Goal: Check status

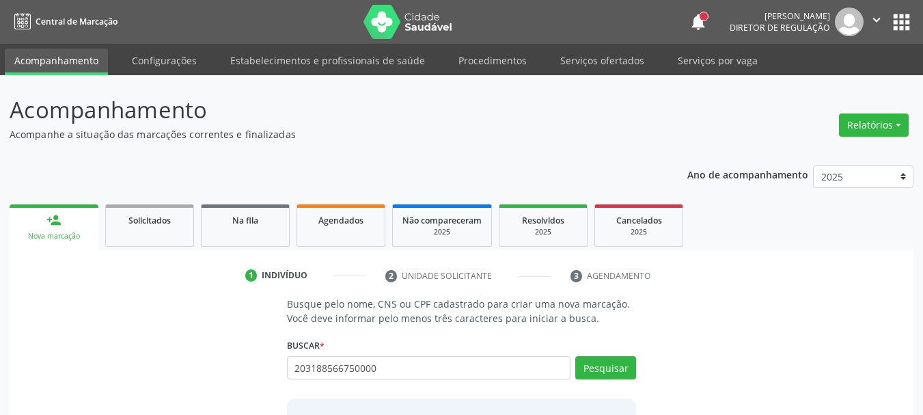
click at [418, 358] on input "203188566750000" at bounding box center [429, 367] width 284 height 23
type input "203188566750000"
click at [600, 372] on button "Pesquisar" at bounding box center [605, 367] width 61 height 23
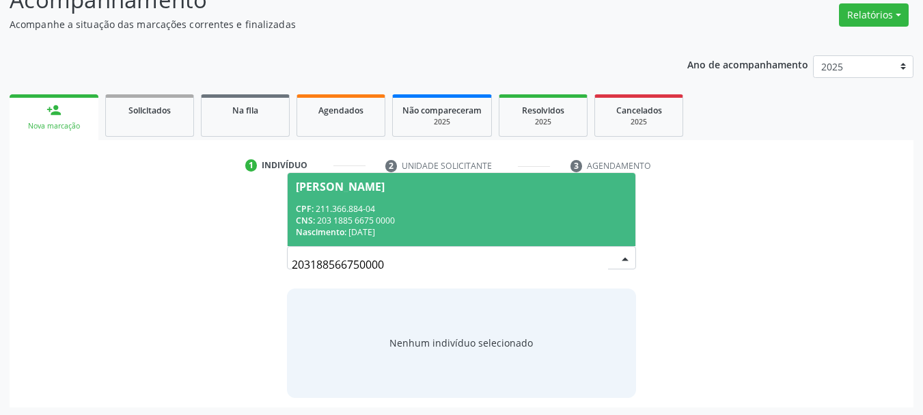
scroll to position [112, 0]
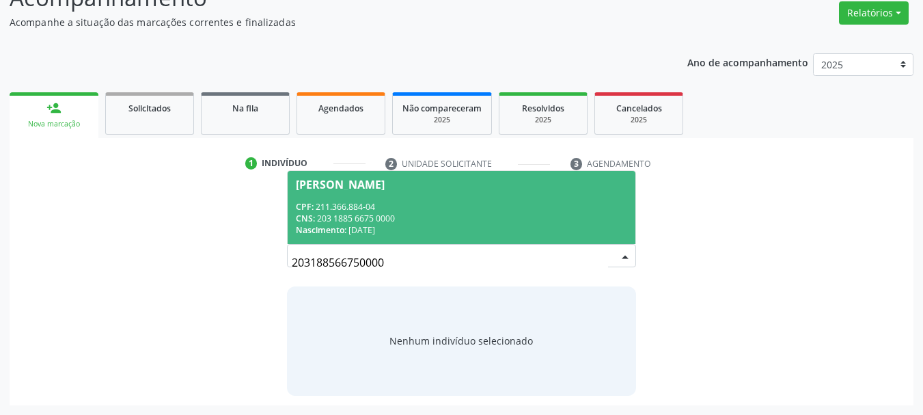
click at [434, 197] on span "[PERSON_NAME] CPF: 211.366.884-04 CNS: 203 1885 6675 0000 Nascimento: [DATE]" at bounding box center [461, 207] width 348 height 73
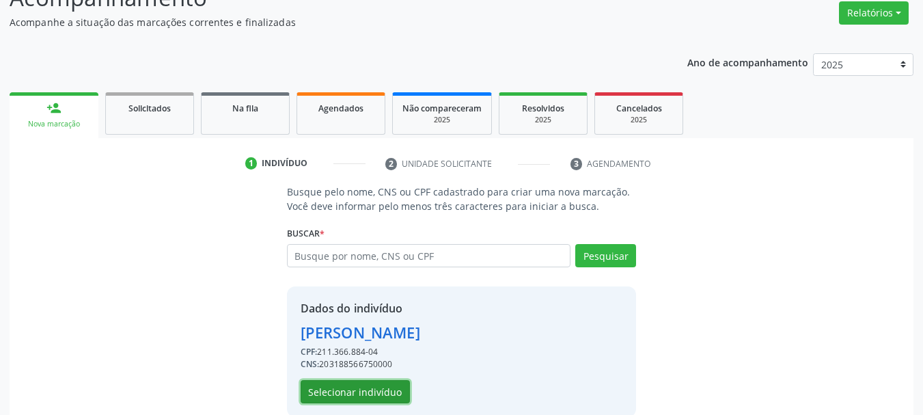
click at [395, 389] on button "Selecionar indivíduo" at bounding box center [354, 391] width 109 height 23
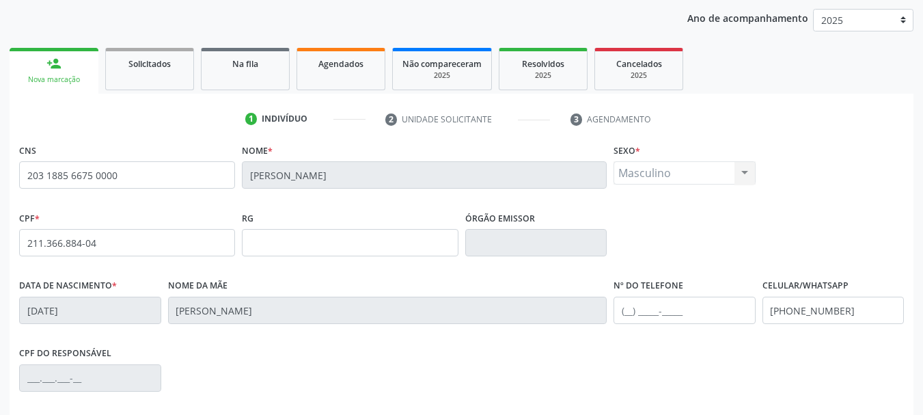
scroll to position [180, 0]
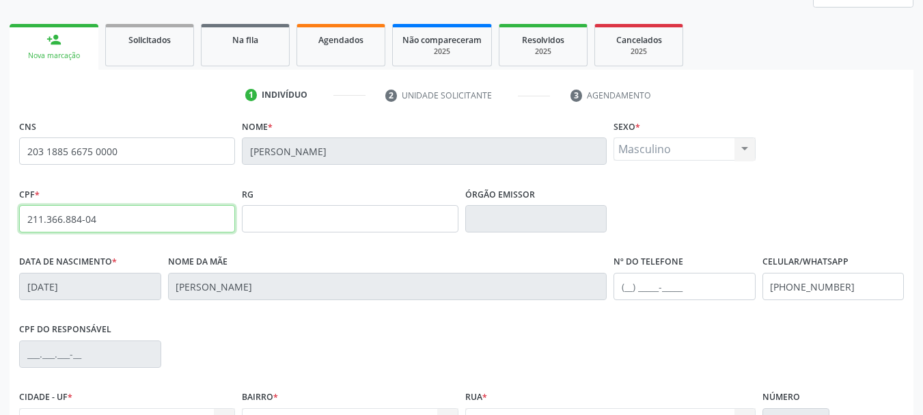
click at [55, 220] on input "211.366.884-04" at bounding box center [127, 218] width 216 height 27
click at [111, 216] on input "211.366.884-04" at bounding box center [127, 218] width 216 height 27
click at [111, 218] on input "211.366.884-04" at bounding box center [127, 218] width 216 height 27
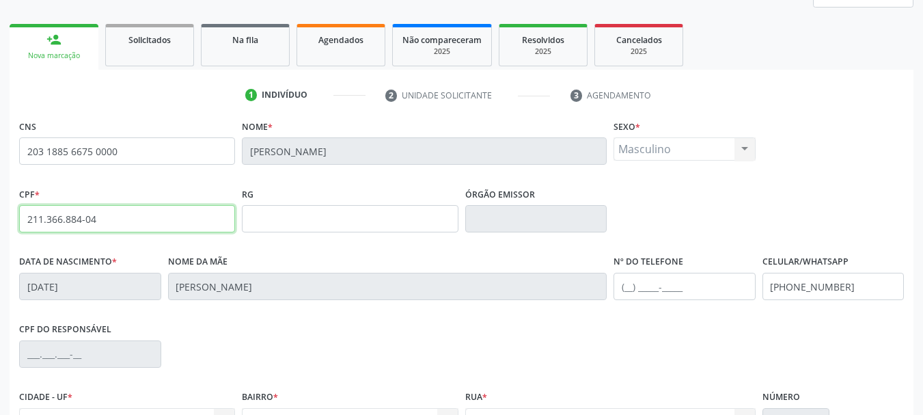
click at [111, 218] on input "211.366.884-04" at bounding box center [127, 218] width 216 height 27
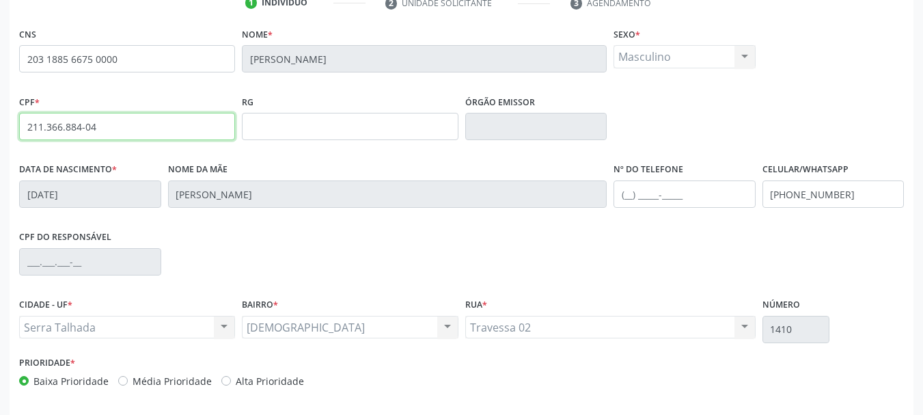
scroll to position [326, 0]
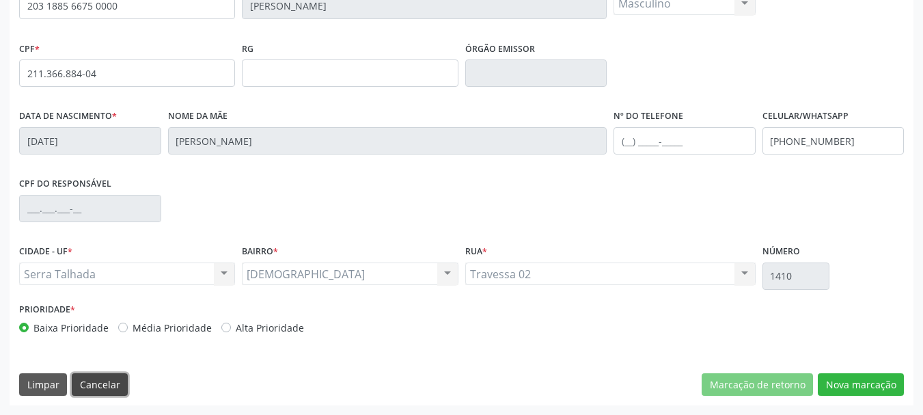
click at [117, 387] on button "Cancelar" at bounding box center [100, 384] width 56 height 23
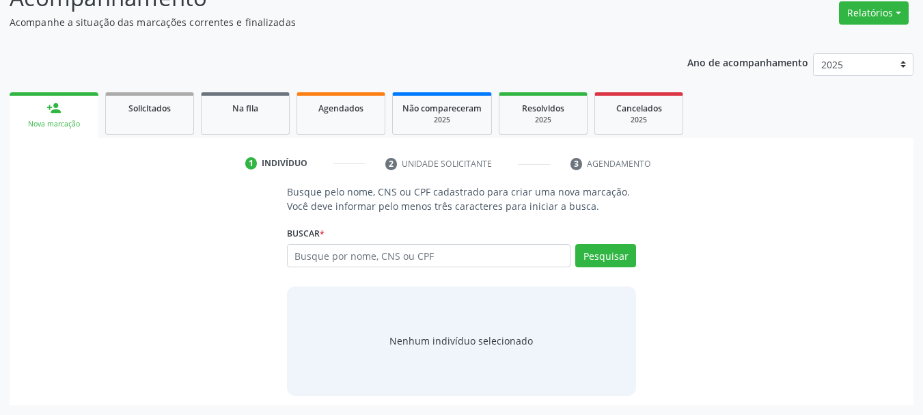
scroll to position [112, 0]
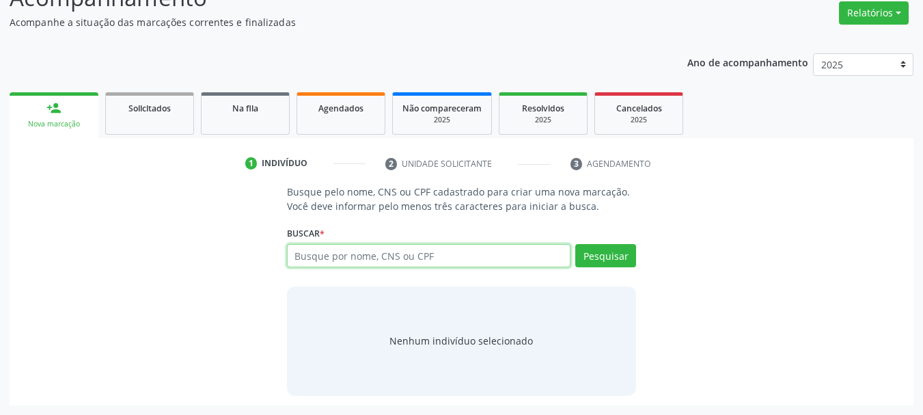
click at [311, 252] on input "text" at bounding box center [429, 255] width 284 height 23
paste input "898000166027806"
type input "898000166027806"
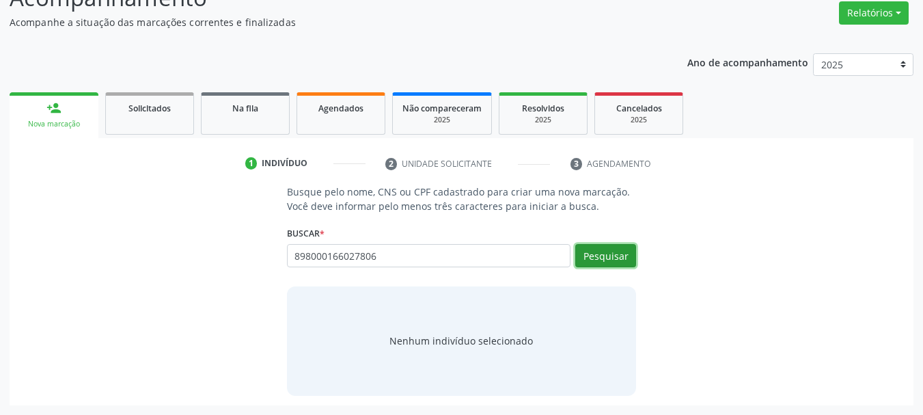
click at [628, 257] on button "Pesquisar" at bounding box center [605, 255] width 61 height 23
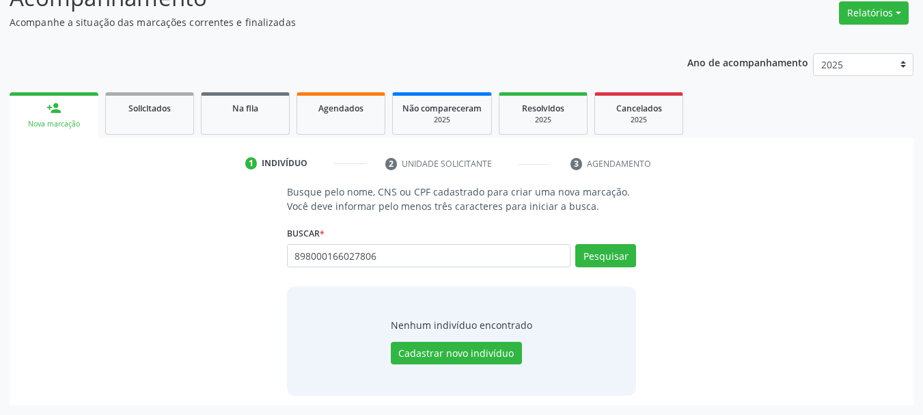
click at [411, 270] on div "898000166027806 Busque por nome, CNS ou CPF Nenhum resultado encontrado para: "…" at bounding box center [462, 260] width 350 height 33
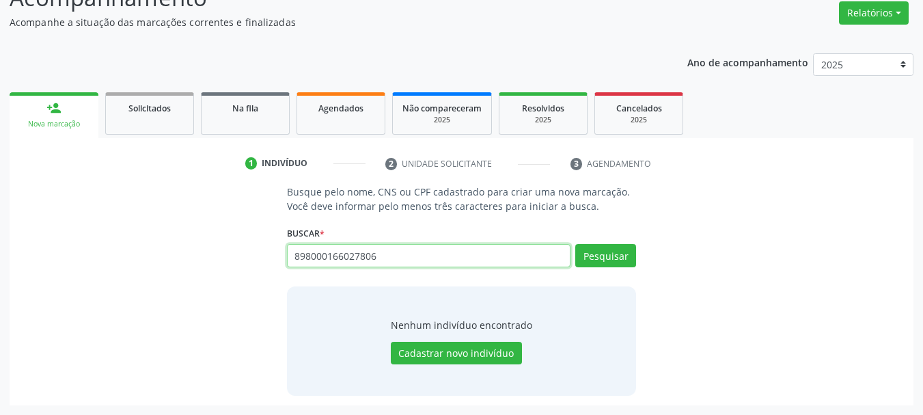
click at [398, 251] on input "898000166027806" at bounding box center [429, 255] width 284 height 23
paste input "3438132771"
type input "898003438132771"
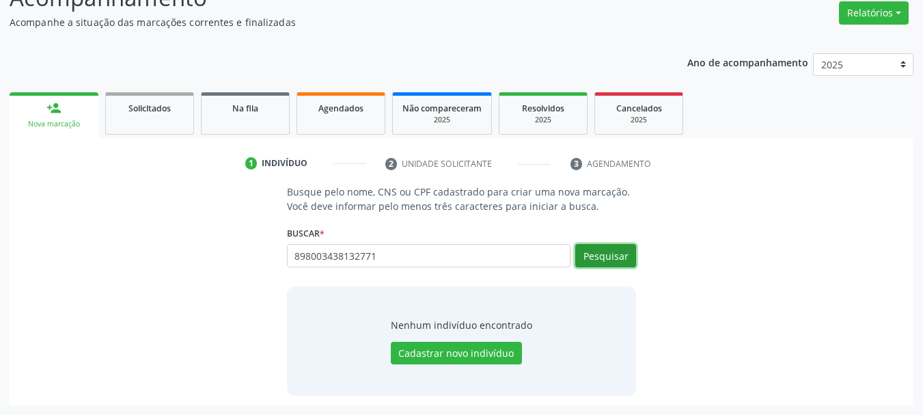
click at [600, 255] on button "Pesquisar" at bounding box center [605, 255] width 61 height 23
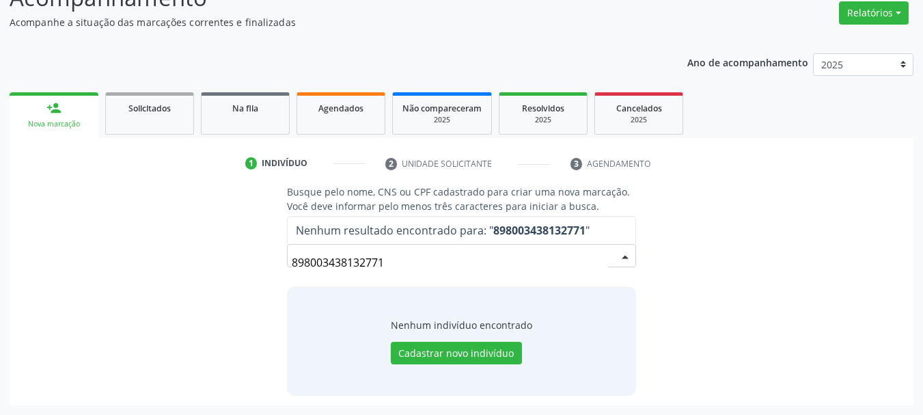
click at [352, 259] on input "898003438132771" at bounding box center [450, 262] width 317 height 27
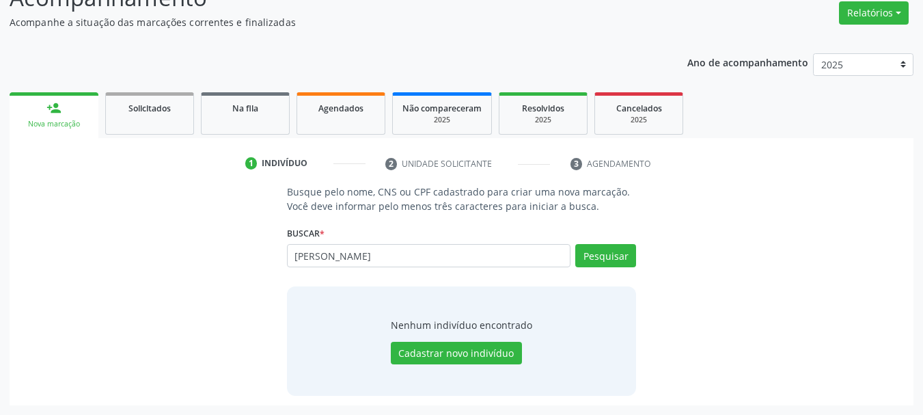
type input "[PERSON_NAME]"
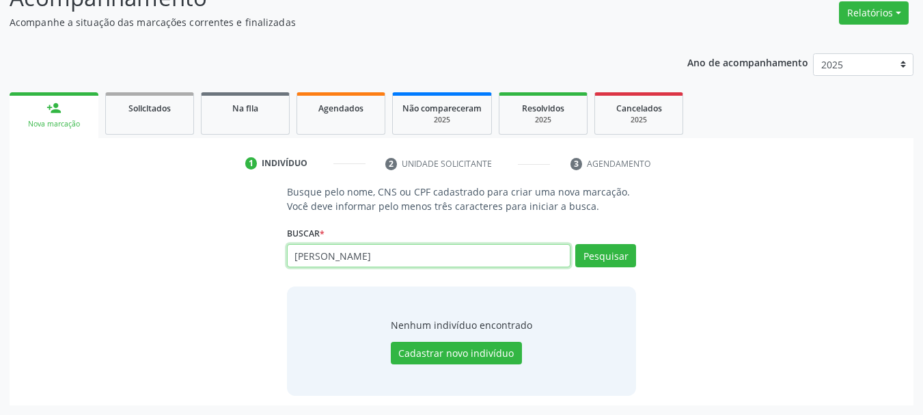
click at [326, 264] on input "[PERSON_NAME]" at bounding box center [429, 255] width 284 height 23
type input "898003418795856"
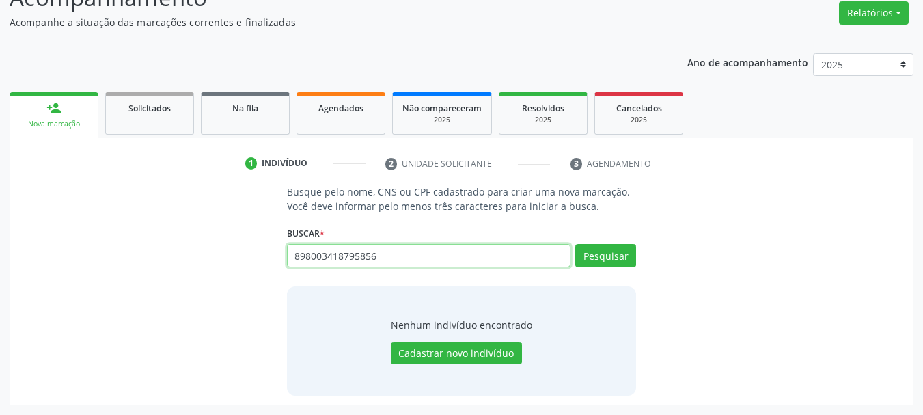
type input "898003418795856"
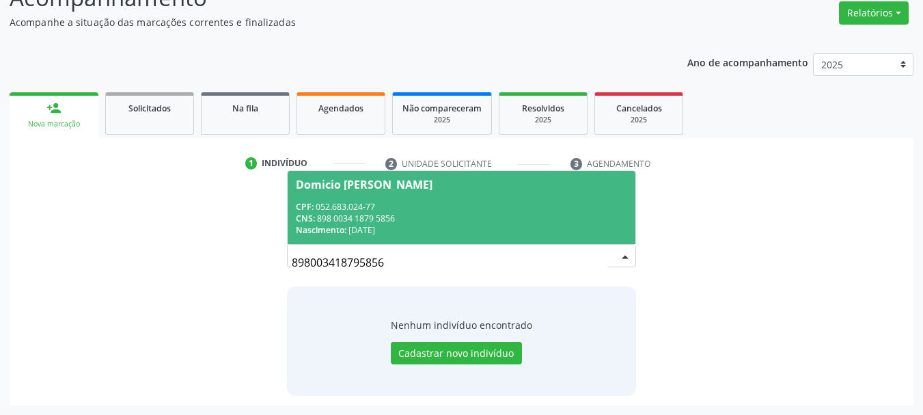
click at [458, 214] on div "CNS: 898 0034 1879 5856" at bounding box center [462, 218] width 332 height 12
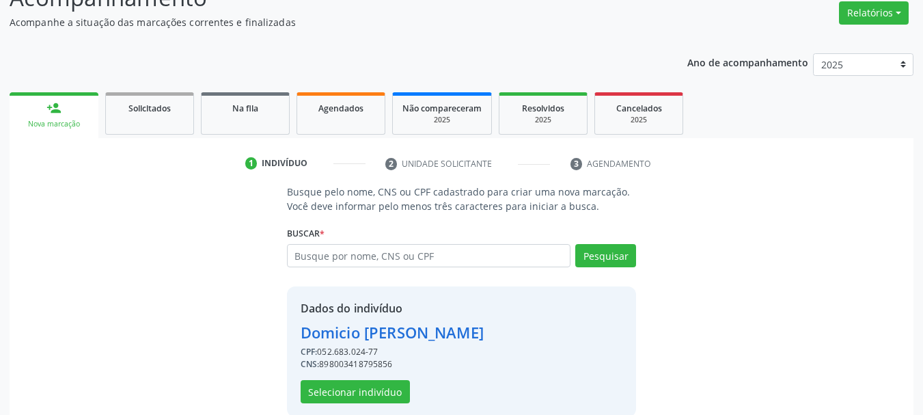
drag, startPoint x: 391, startPoint y: 350, endPoint x: 397, endPoint y: 351, distance: 7.0
click at [397, 351] on div "CPF: 052.683.024-77" at bounding box center [391, 352] width 183 height 12
drag, startPoint x: 319, startPoint y: 351, endPoint x: 384, endPoint y: 351, distance: 64.9
click at [384, 351] on div "CPF: 052.683.024-77" at bounding box center [391, 352] width 183 height 12
copy div "052.683.024-77"
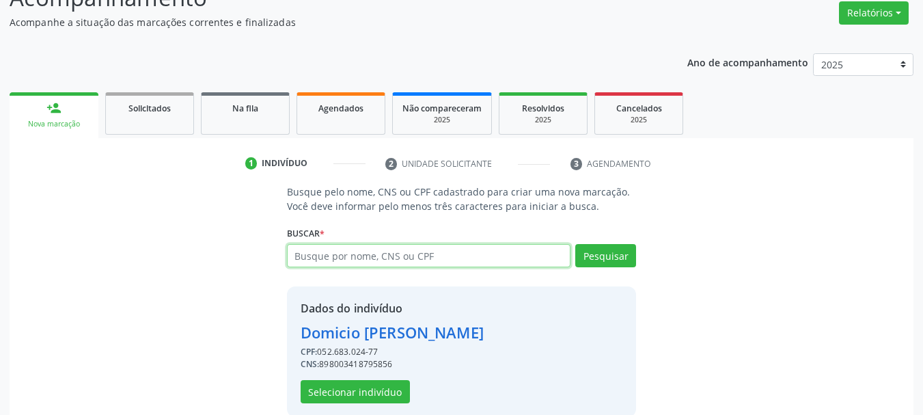
click at [362, 266] on input "text" at bounding box center [429, 255] width 284 height 23
paste input "898003438132771"
type input "898003438132771"
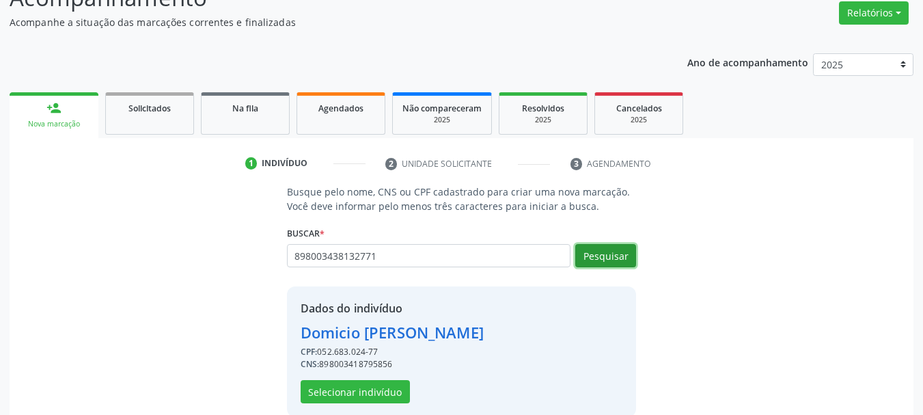
click at [583, 255] on button "Pesquisar" at bounding box center [605, 255] width 61 height 23
type input "898003438132771"
